Goal: Task Accomplishment & Management: Manage account settings

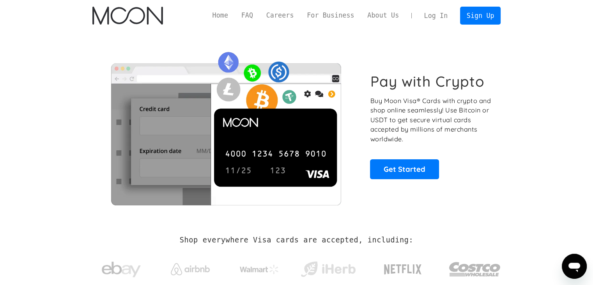
click at [431, 15] on link "Log In" at bounding box center [436, 15] width 37 height 17
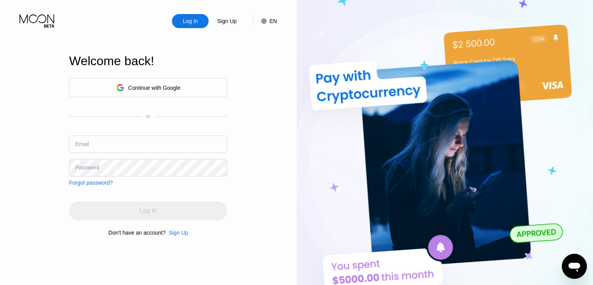
type input "the_bouncer04@yahoo.com"
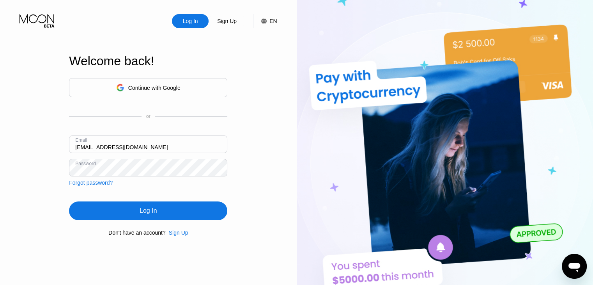
click at [170, 192] on div "Continue with Google or Email the_bouncer04@yahoo.com Password Forgot password?…" at bounding box center [148, 157] width 158 height 158
click at [164, 216] on div "Log In" at bounding box center [148, 210] width 158 height 19
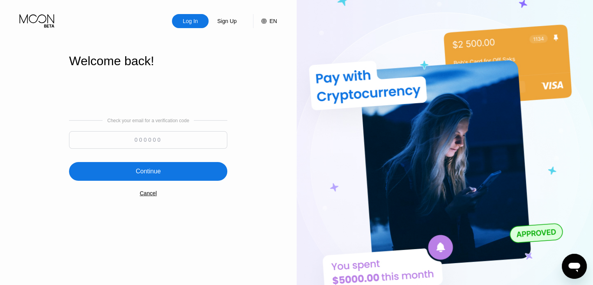
click at [198, 142] on input at bounding box center [148, 140] width 158 height 18
paste input "812020"
type input "812020"
click at [172, 174] on div "Continue" at bounding box center [148, 171] width 158 height 19
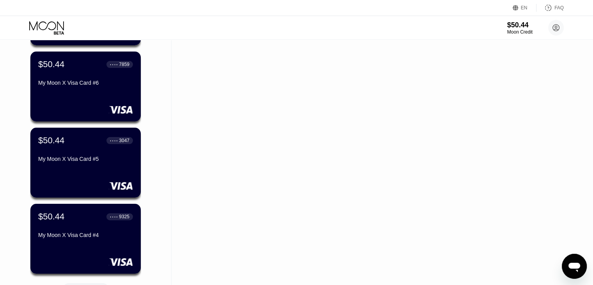
scroll to position [312, 0]
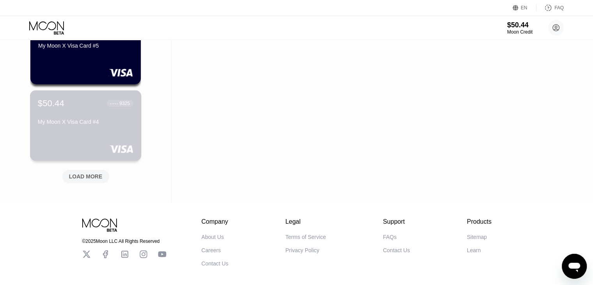
click at [87, 131] on div "$50.44 ● ● ● ● 9325 My Moon X Visa Card #4" at bounding box center [86, 125] width 112 height 71
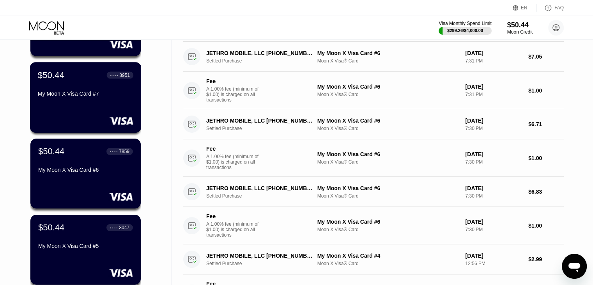
scroll to position [273, 0]
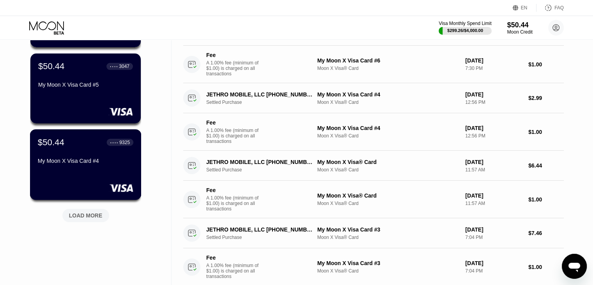
click at [90, 164] on div "My Moon X Visa Card #4" at bounding box center [86, 161] width 96 height 6
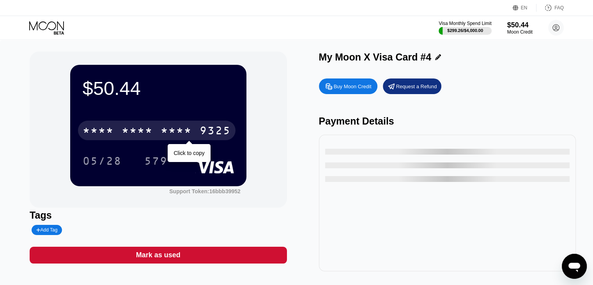
click at [147, 131] on div "* * * *" at bounding box center [137, 131] width 31 height 12
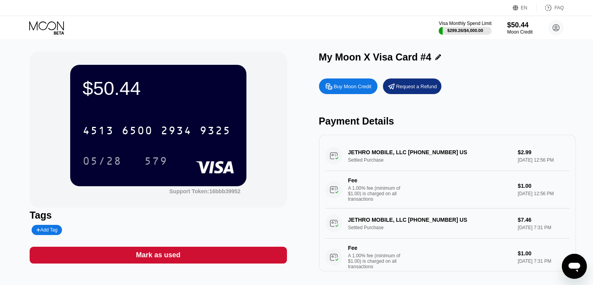
click at [479, 63] on div "My Moon X Visa Card #4" at bounding box center [447, 56] width 257 height 11
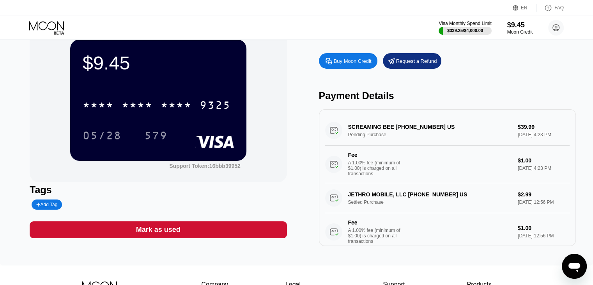
scroll to position [39, 0]
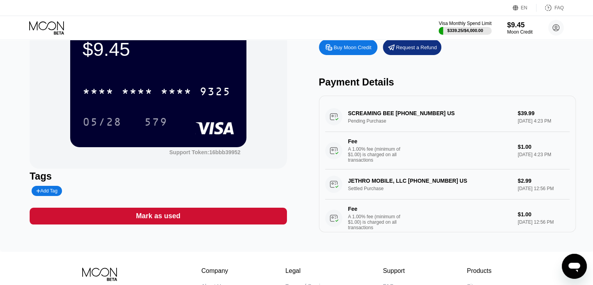
click at [512, 54] on div "Buy Moon Credit Request a Refund" at bounding box center [447, 47] width 257 height 16
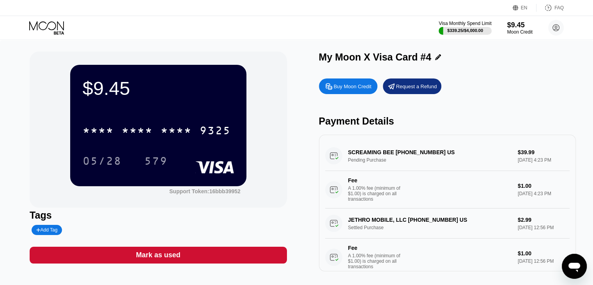
click at [459, 82] on div "Buy Moon Credit Request a Refund" at bounding box center [447, 86] width 257 height 16
click at [528, 105] on div "Buy Moon Credit Request a Refund Payment Details JETHRO MOBILE, LLC +1877553847…" at bounding box center [447, 172] width 257 height 197
